Goal: Transaction & Acquisition: Book appointment/travel/reservation

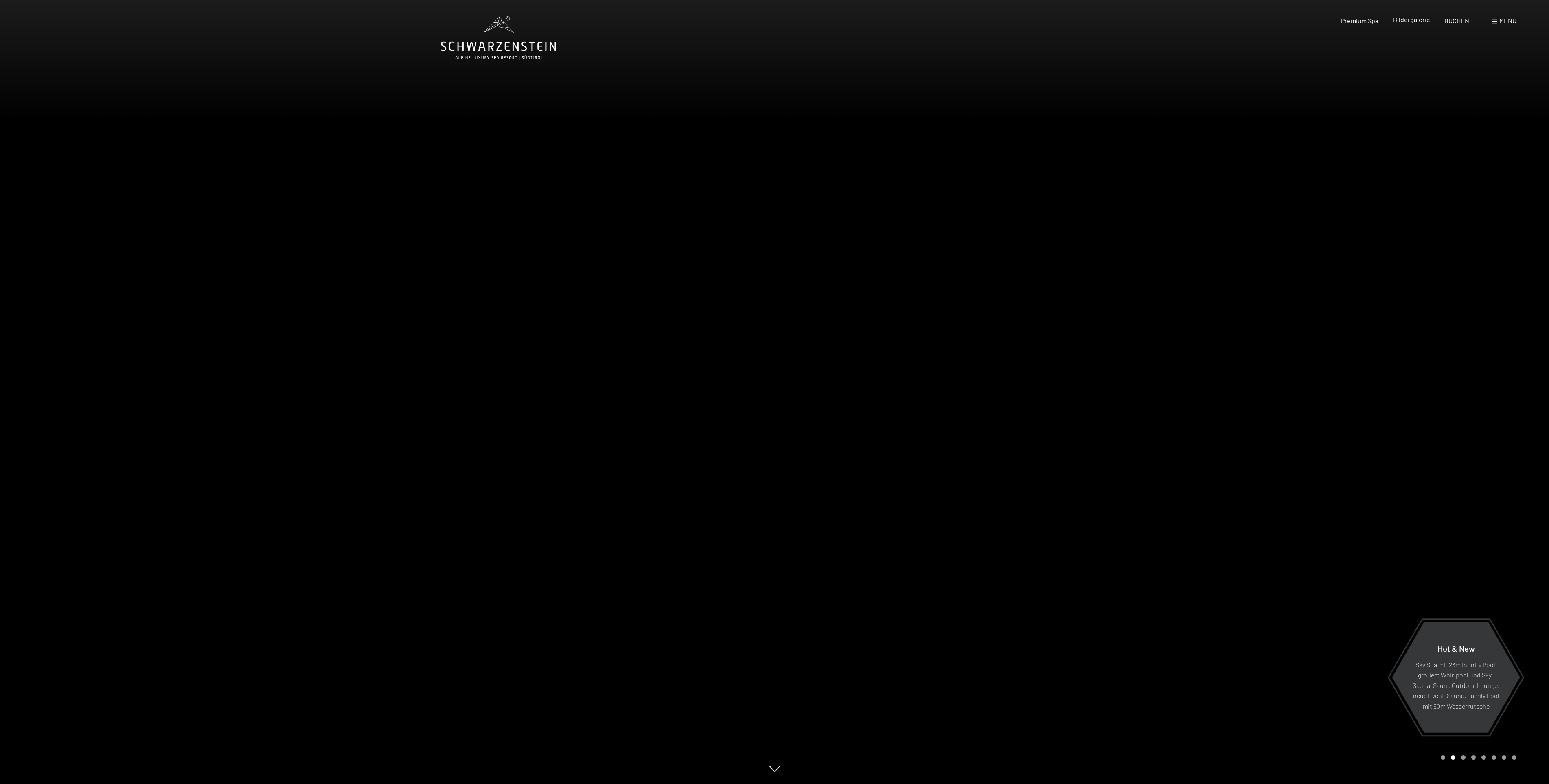
click at [1404, 21] on span "Bildergalerie" at bounding box center [1412, 19] width 37 height 8
click at [1417, 20] on span "Bildergalerie" at bounding box center [1412, 19] width 37 height 8
click at [1453, 21] on span "BUCHEN" at bounding box center [1456, 19] width 25 height 8
click at [1452, 21] on span "BUCHEN" at bounding box center [1456, 19] width 25 height 8
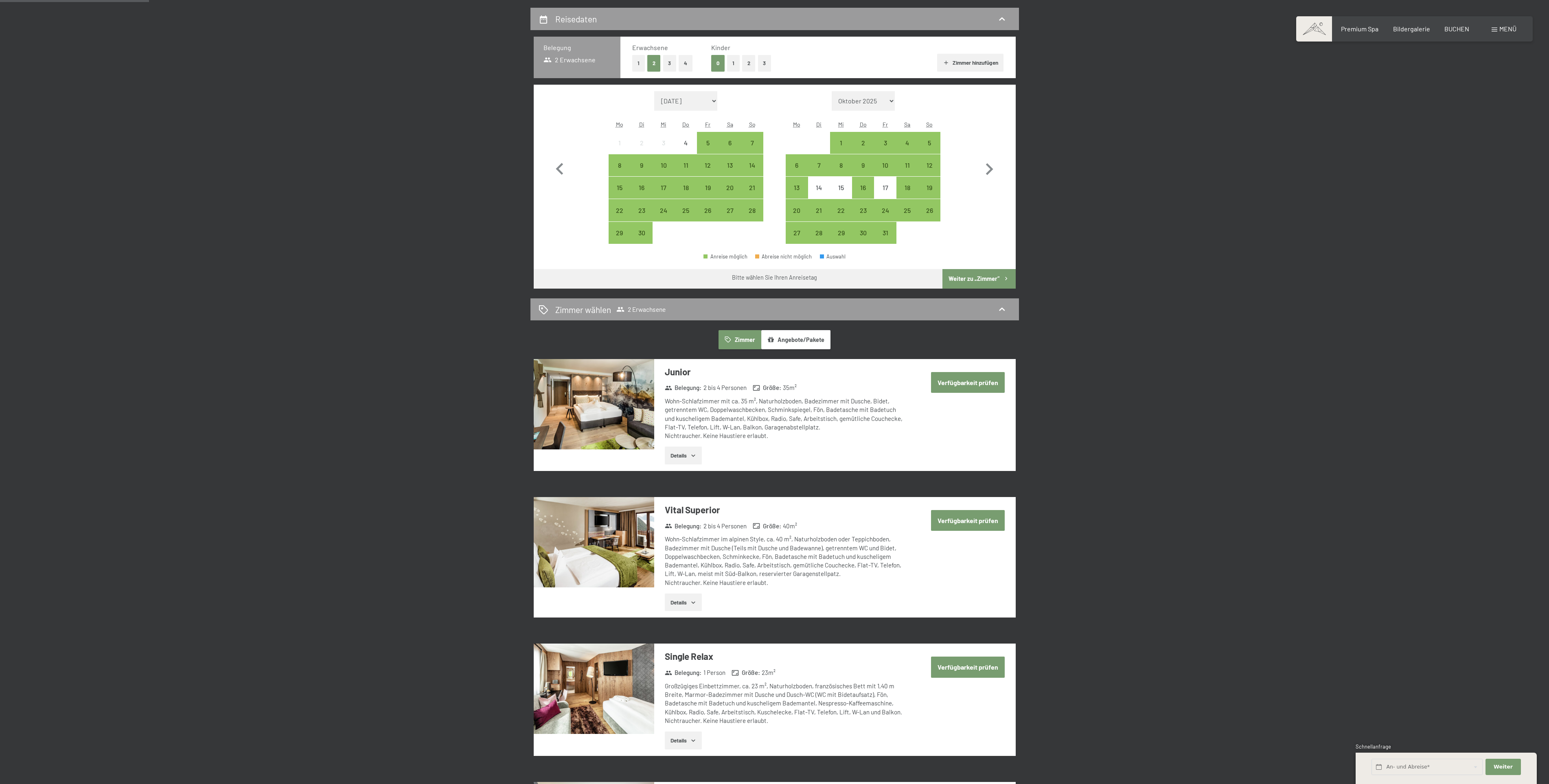
scroll to position [183, 0]
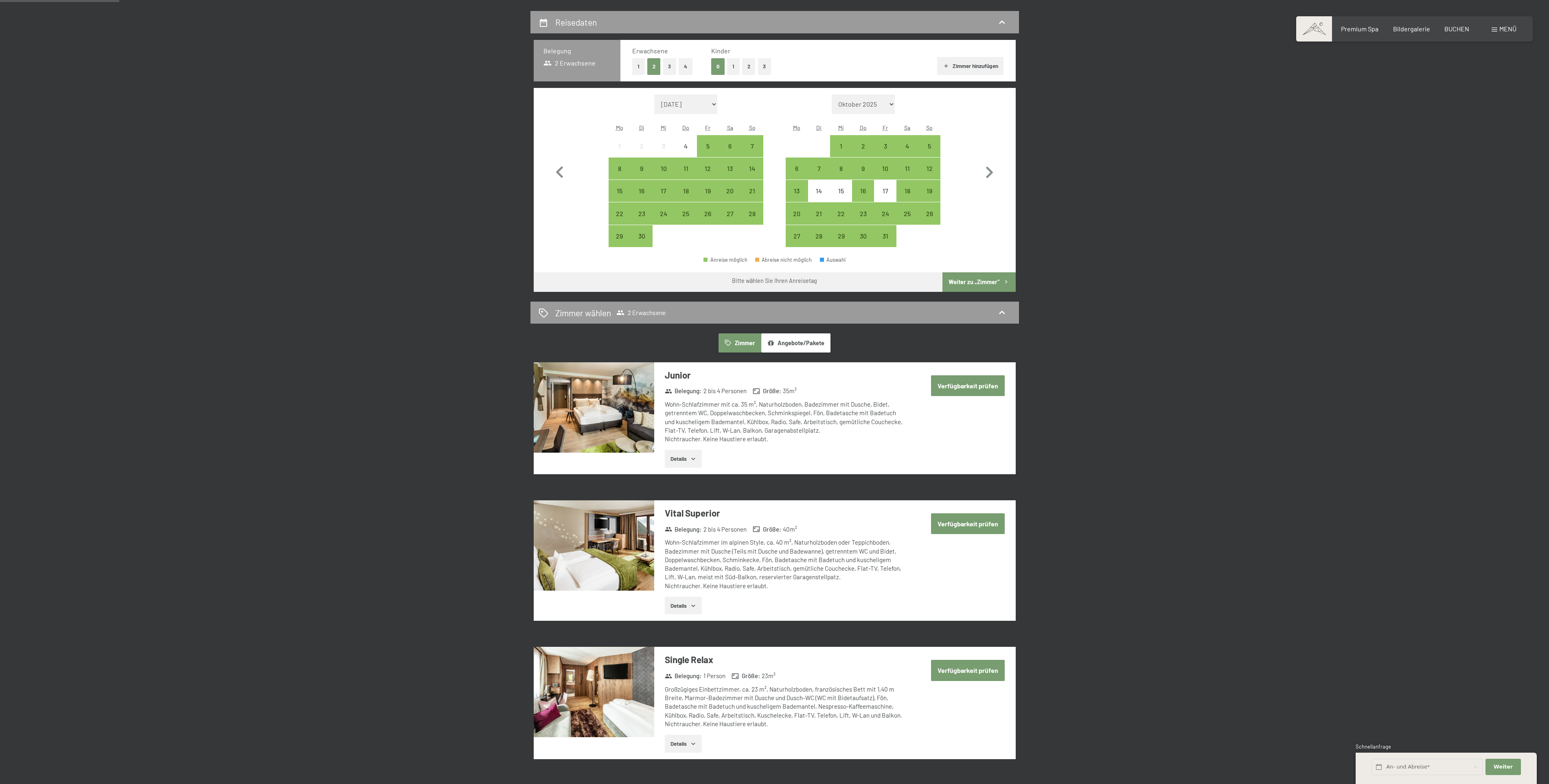
click at [959, 381] on button "Verfügbarkeit prüfen" at bounding box center [968, 385] width 74 height 21
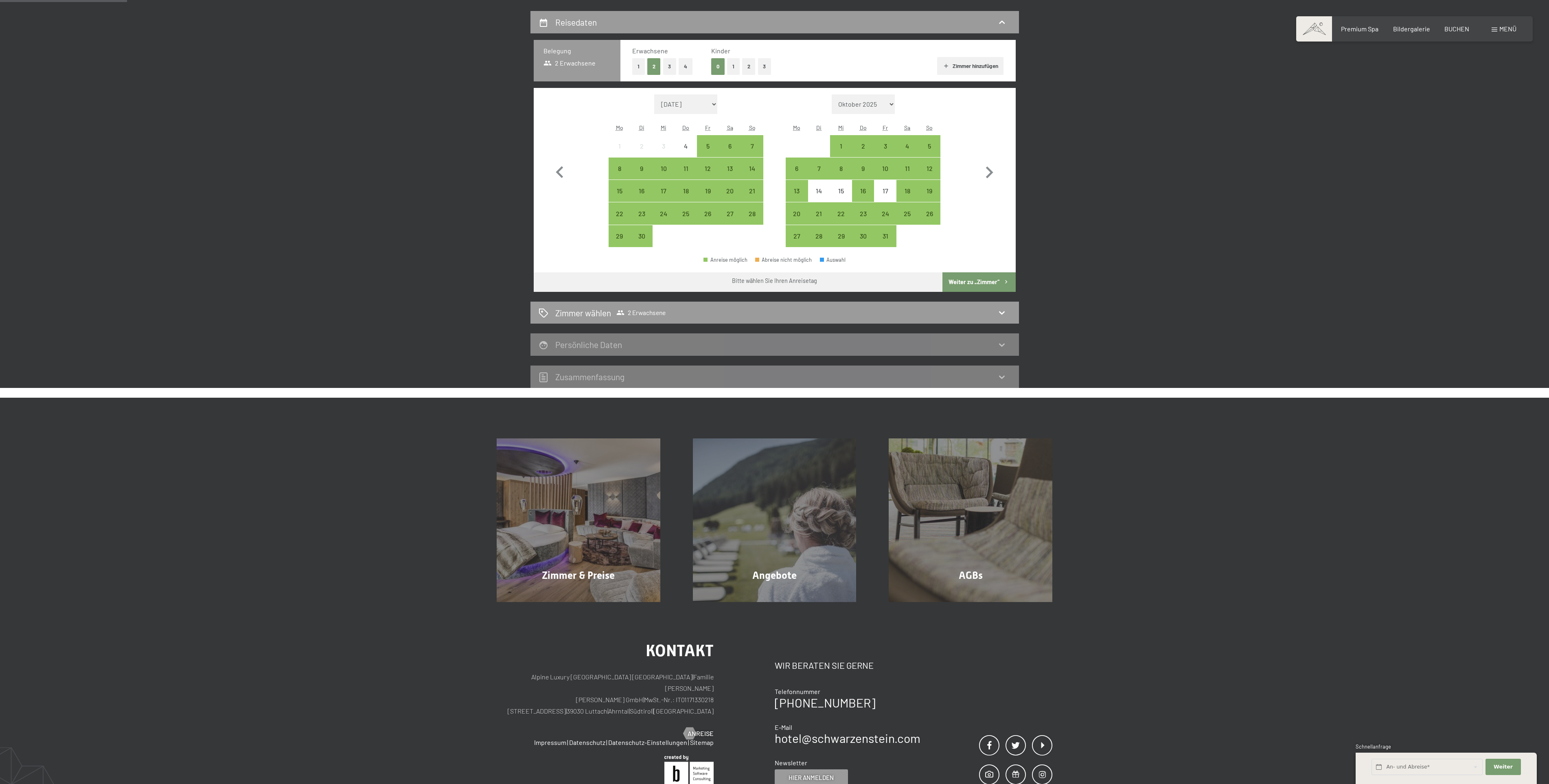
scroll to position [194, 0]
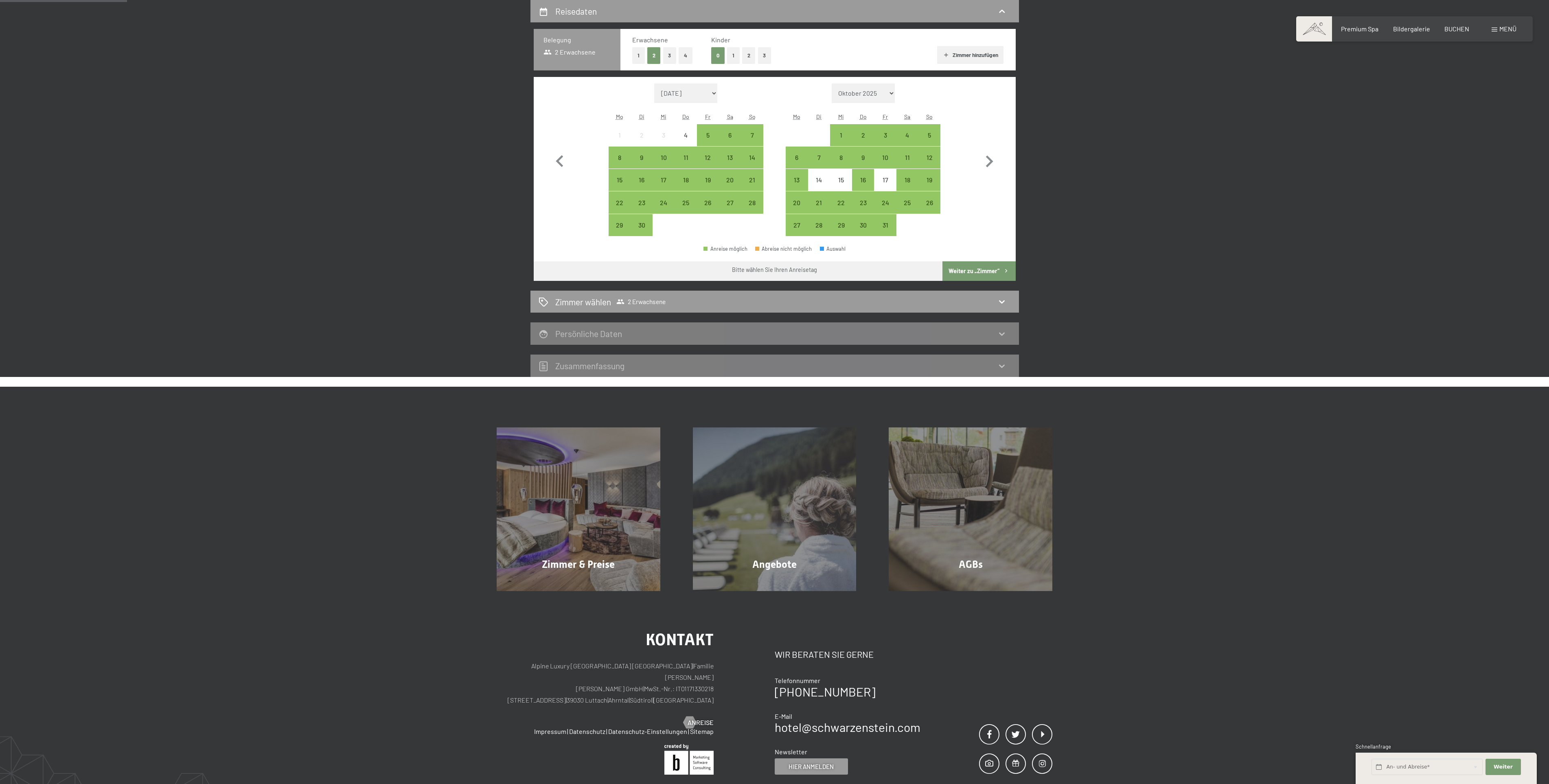
click at [735, 58] on button "1" at bounding box center [733, 56] width 13 height 17
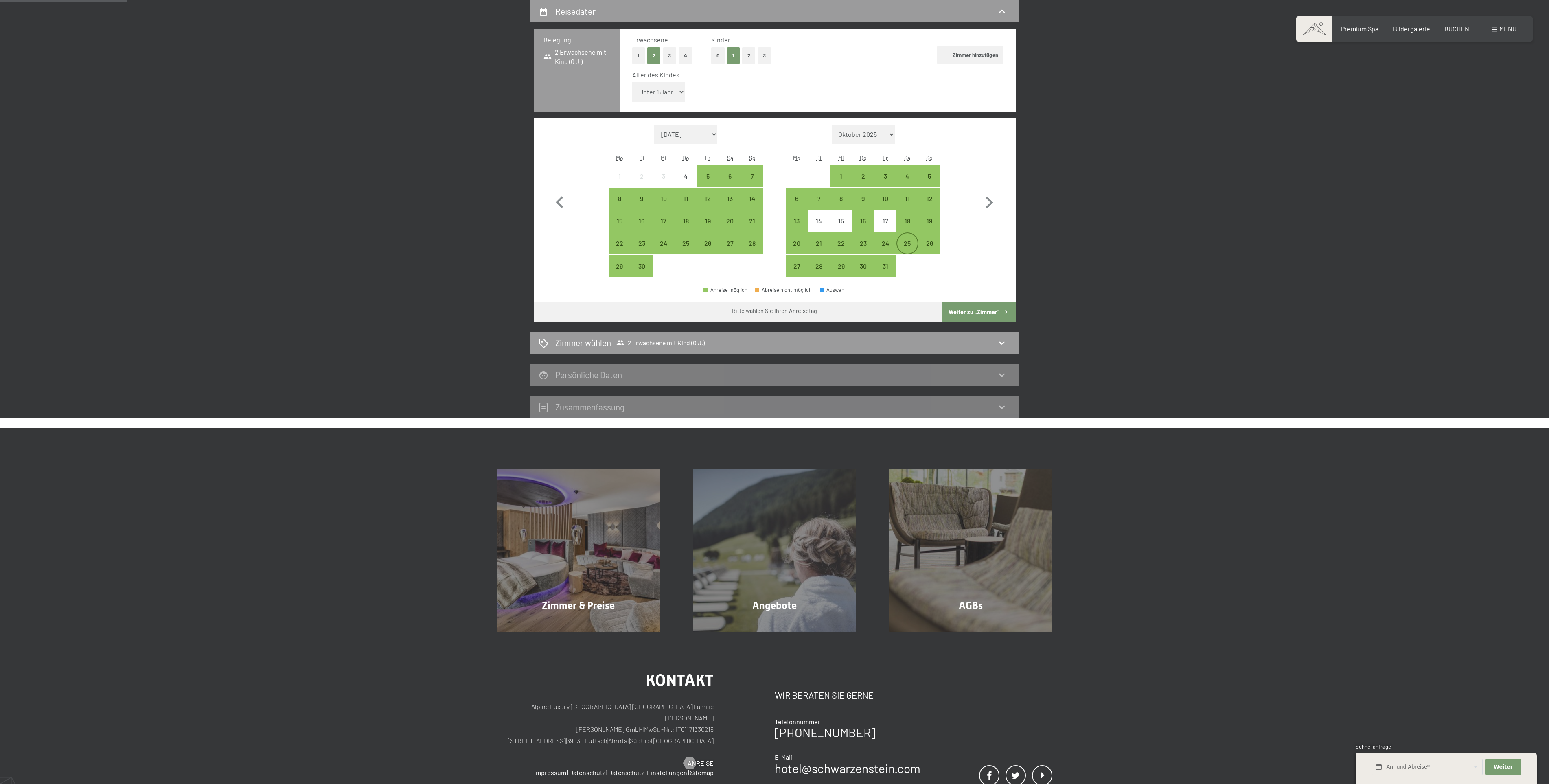
click at [912, 242] on div "25" at bounding box center [907, 250] width 20 height 20
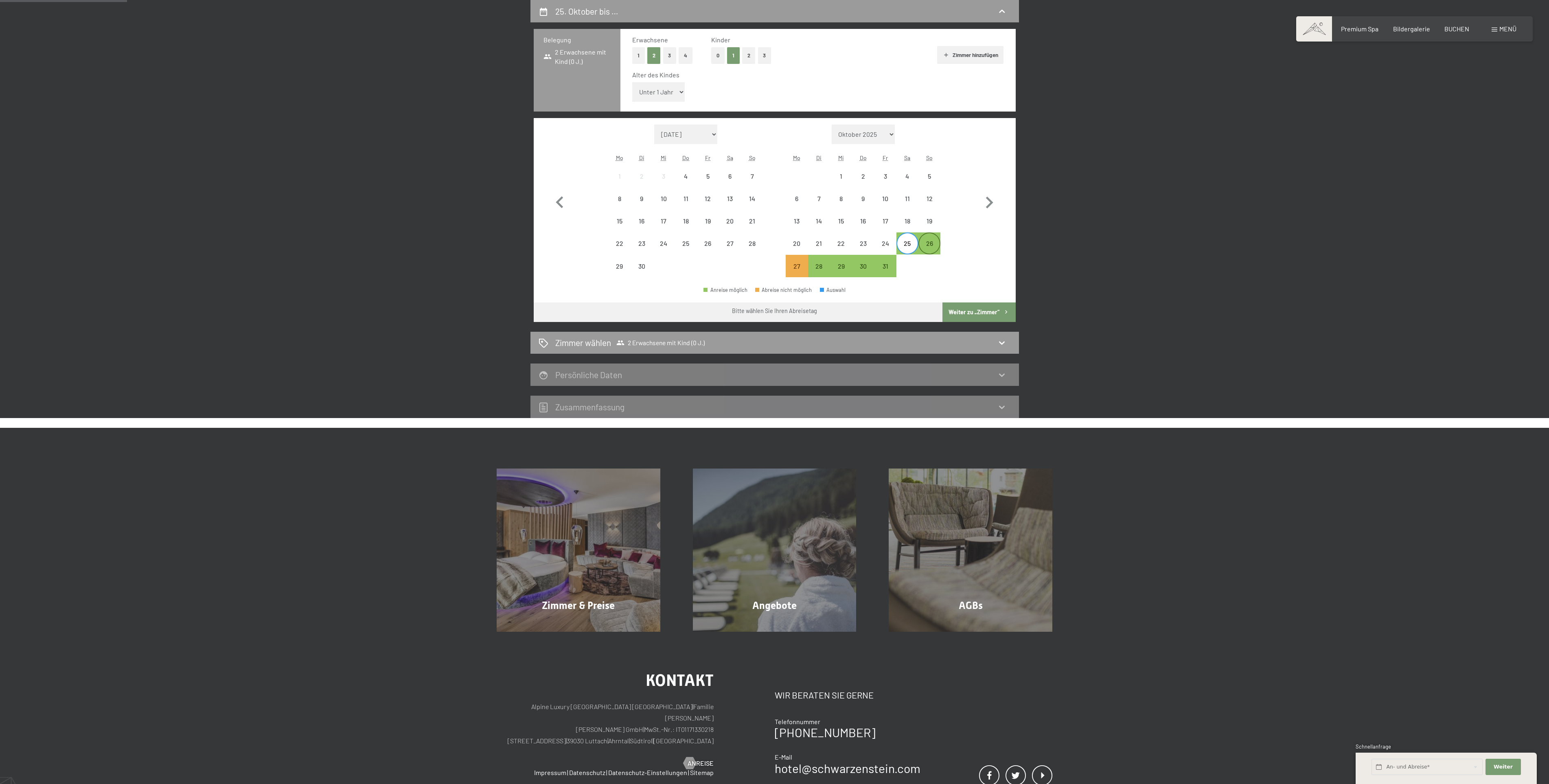
click at [933, 242] on div "26" at bounding box center [930, 250] width 20 height 20
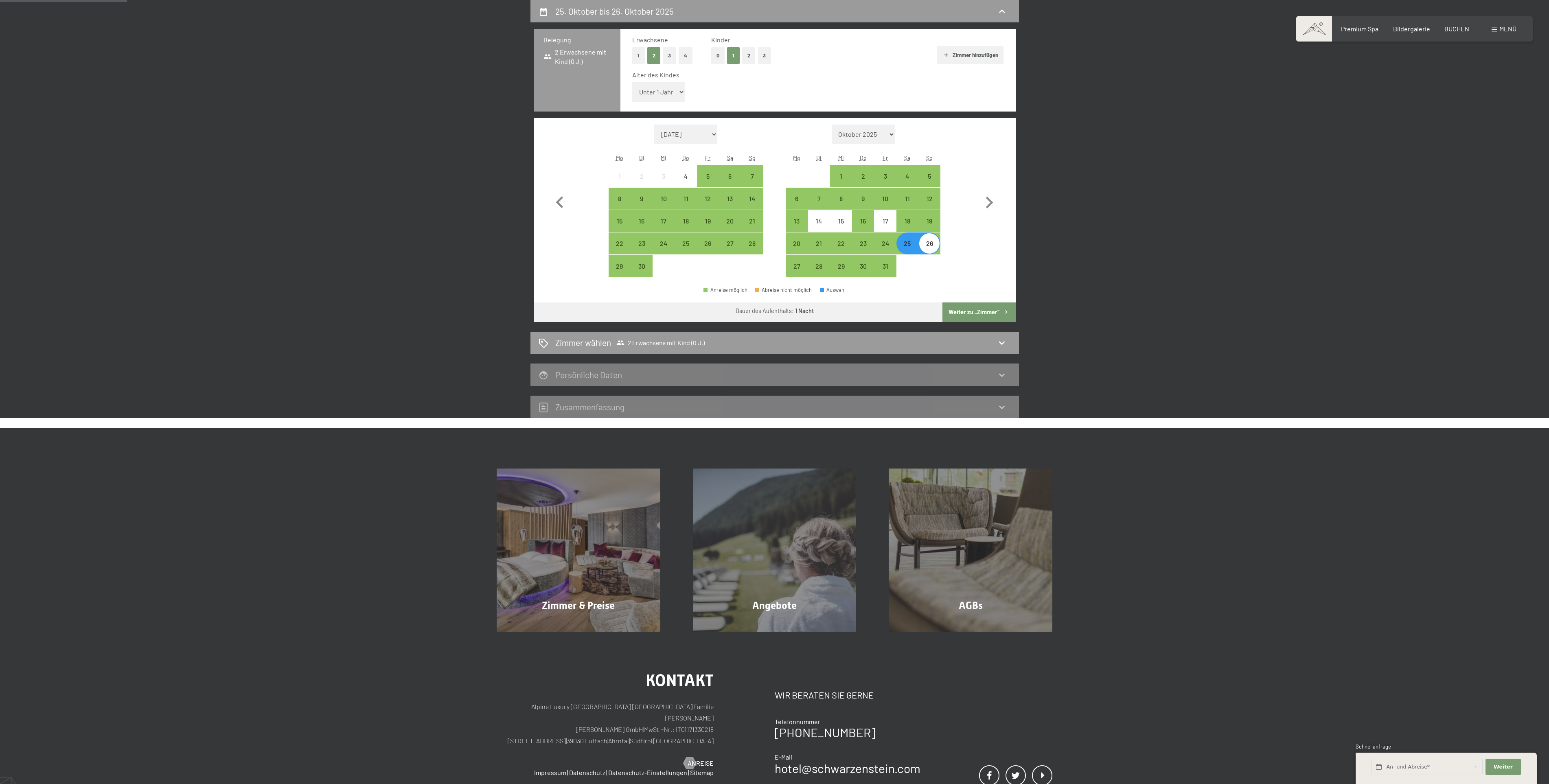
click at [961, 310] on button "Weiter zu „Zimmer“" at bounding box center [978, 312] width 73 height 19
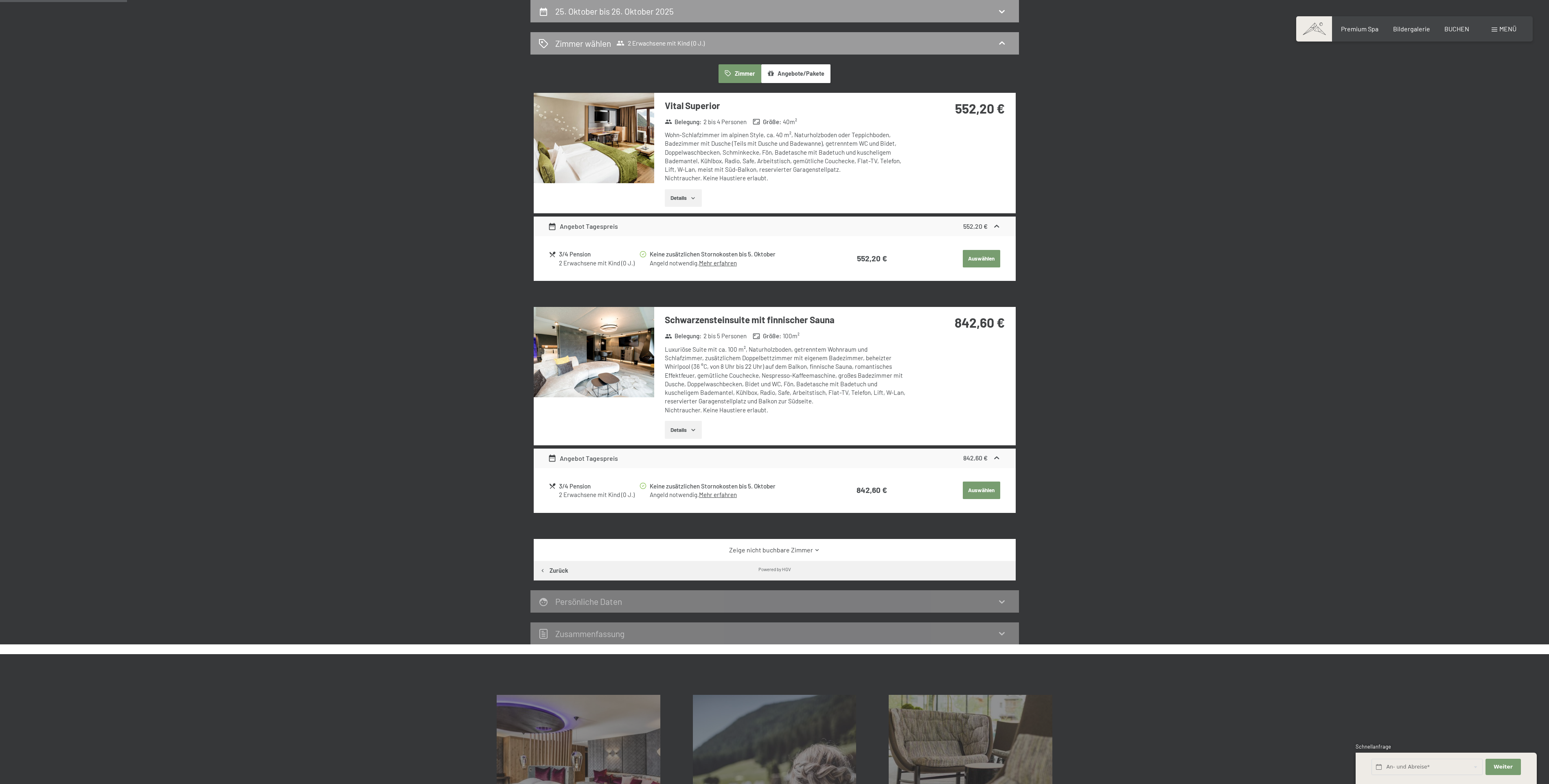
click at [681, 200] on button "Details" at bounding box center [684, 198] width 37 height 18
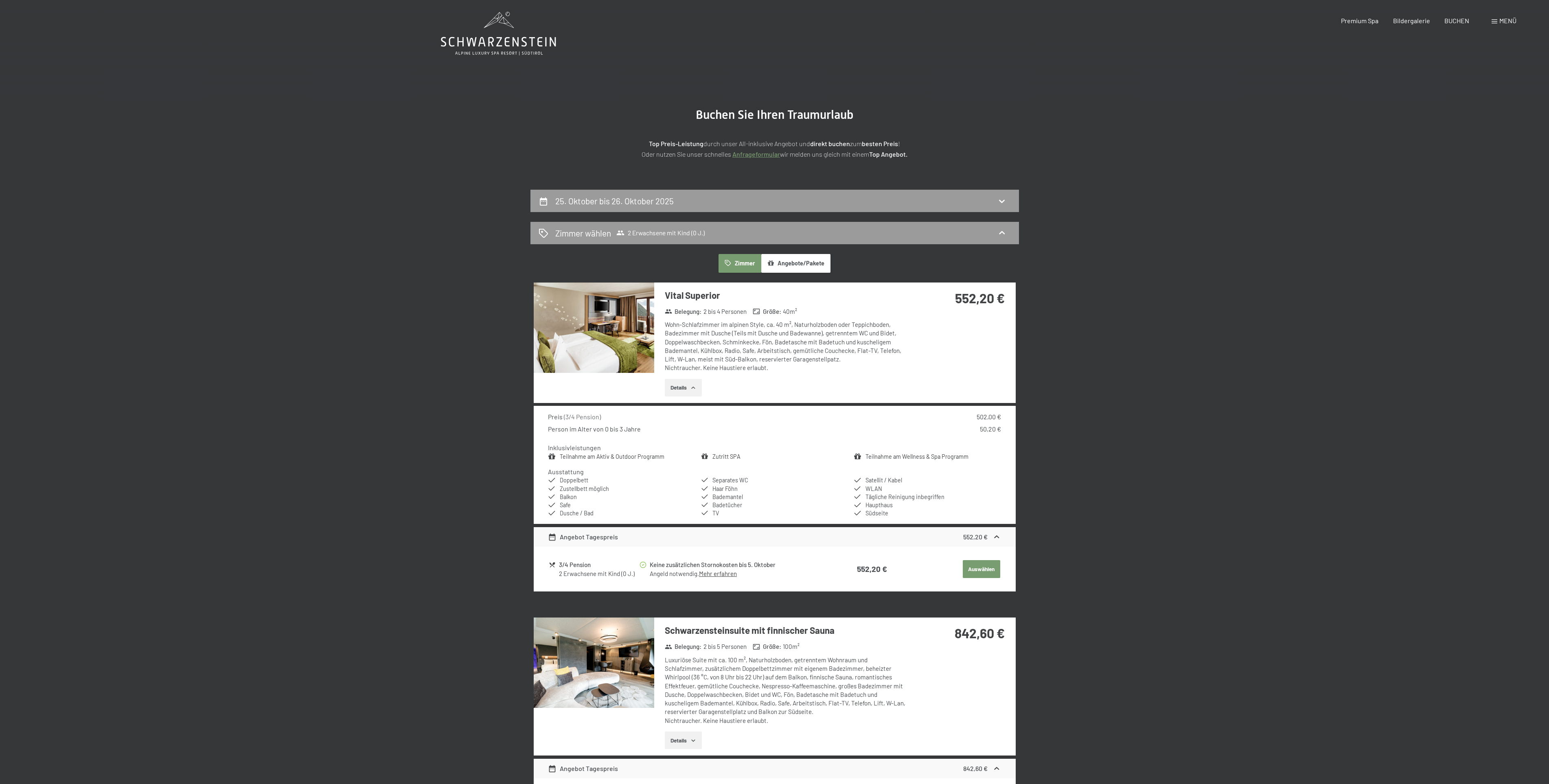
scroll to position [0, 0]
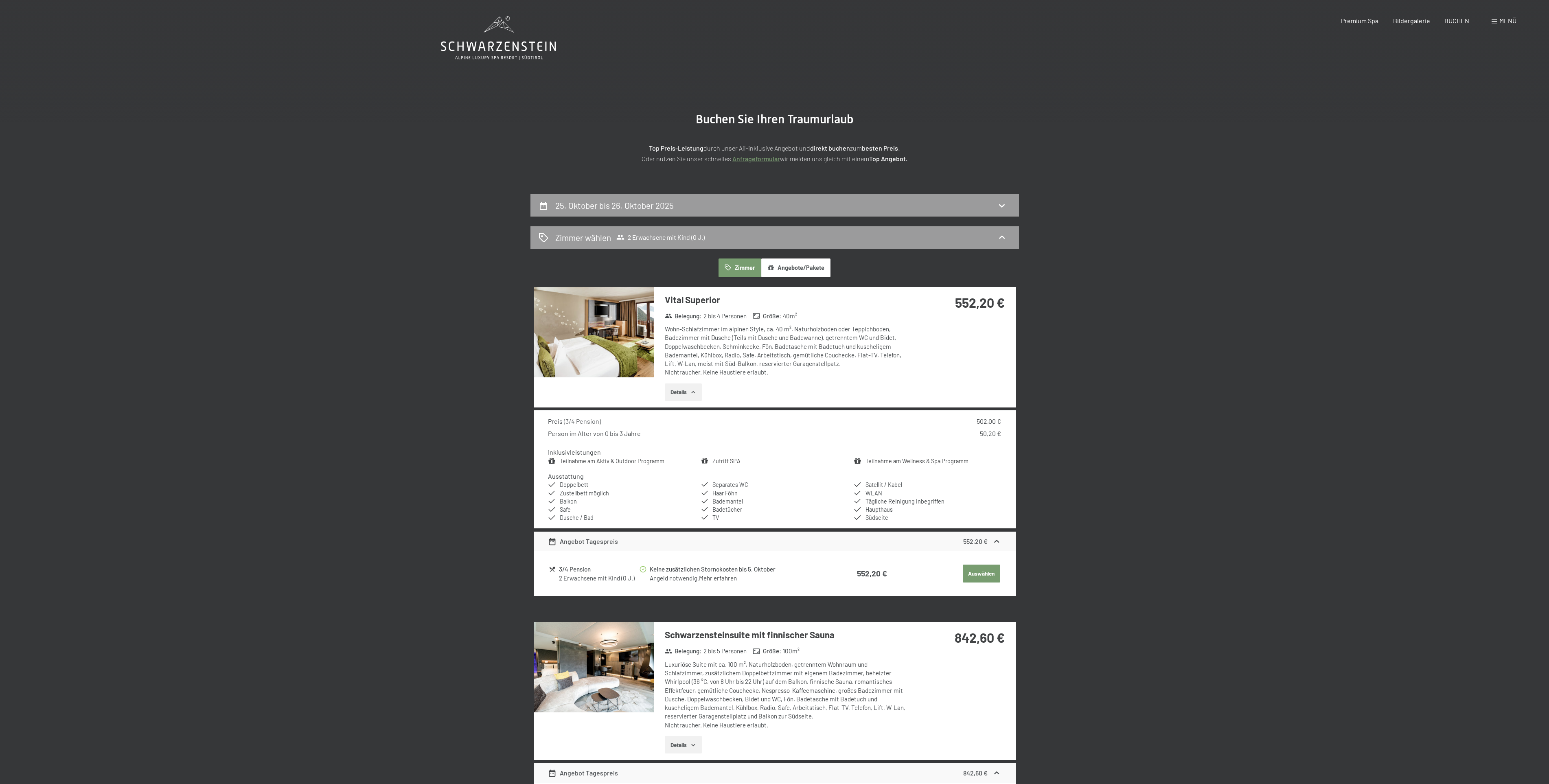
click at [587, 317] on img at bounding box center [594, 332] width 120 height 90
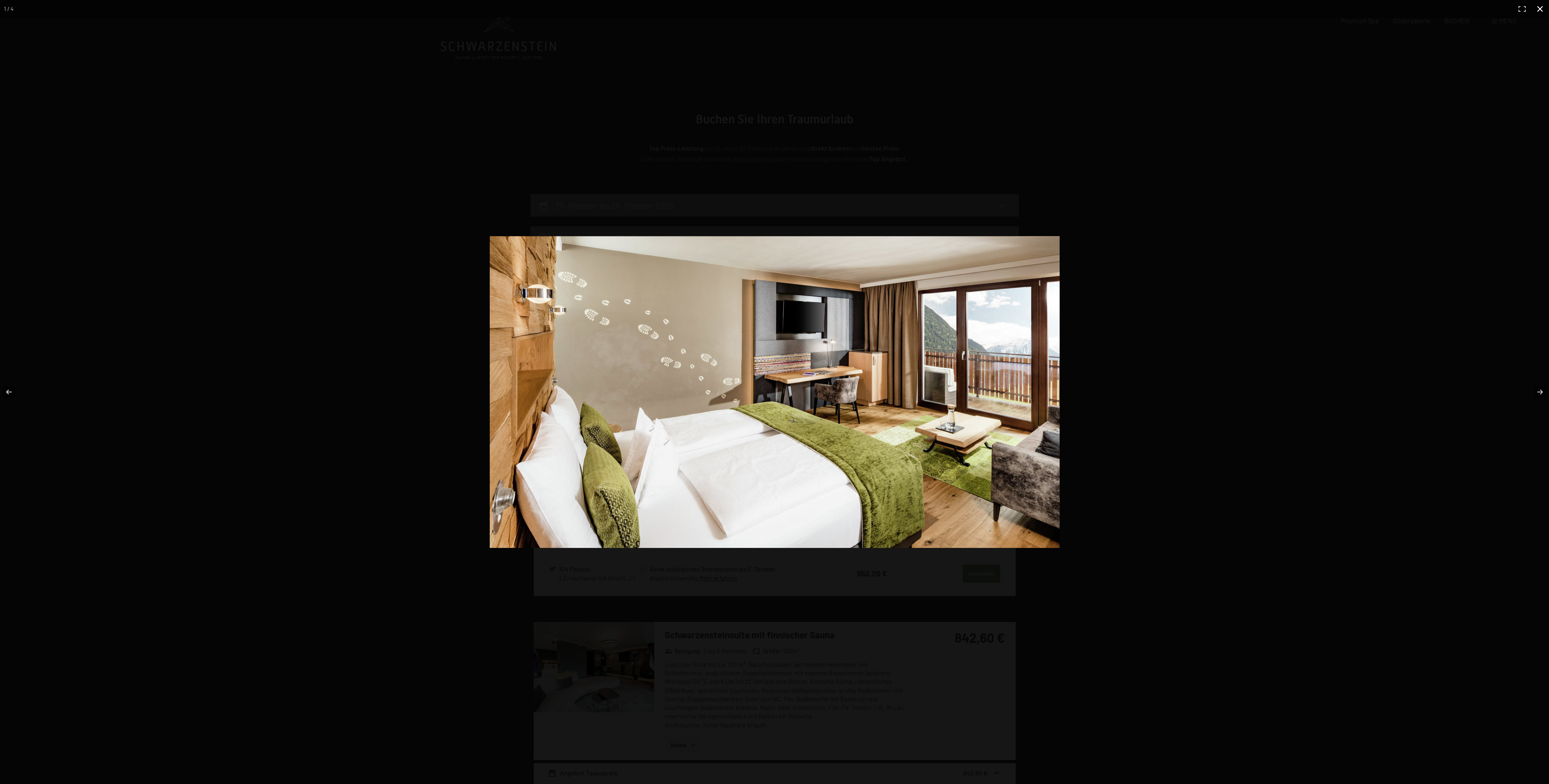
click at [1544, 9] on button "button" at bounding box center [1540, 9] width 18 height 18
